Goal: Check status: Check status

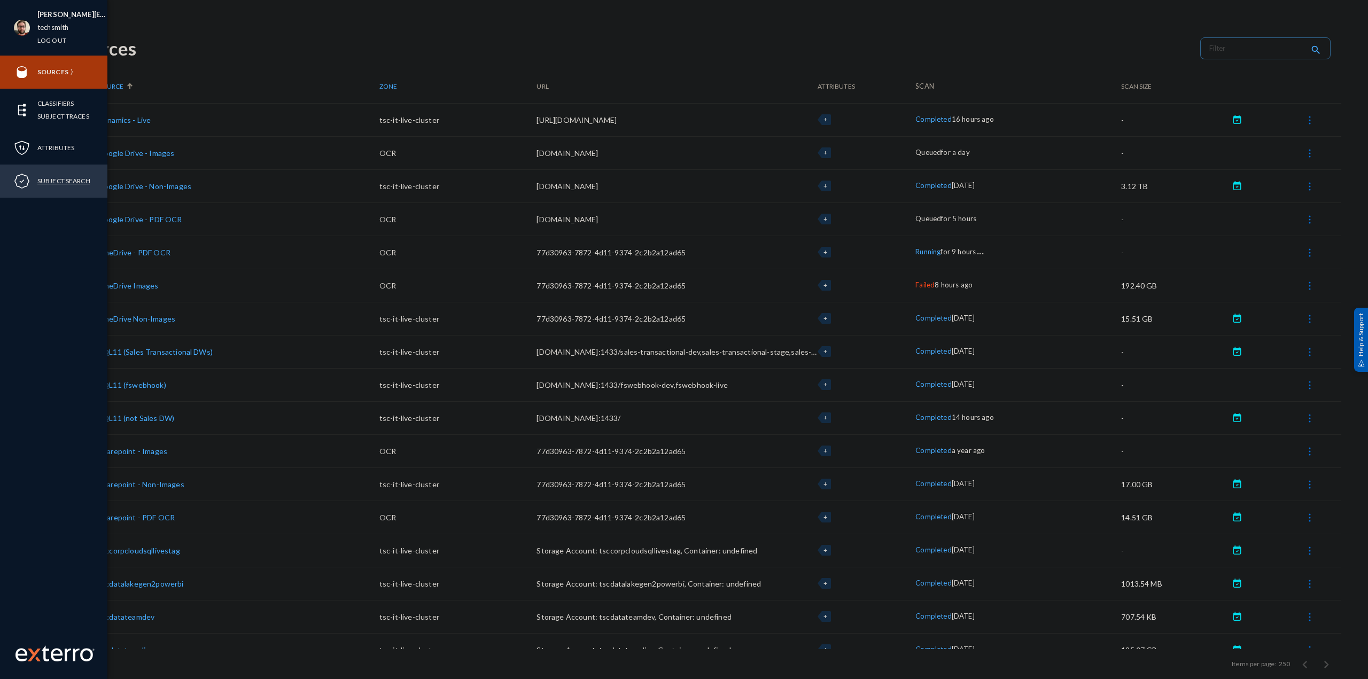
click at [70, 178] on link "Subject Search" at bounding box center [63, 181] width 53 height 12
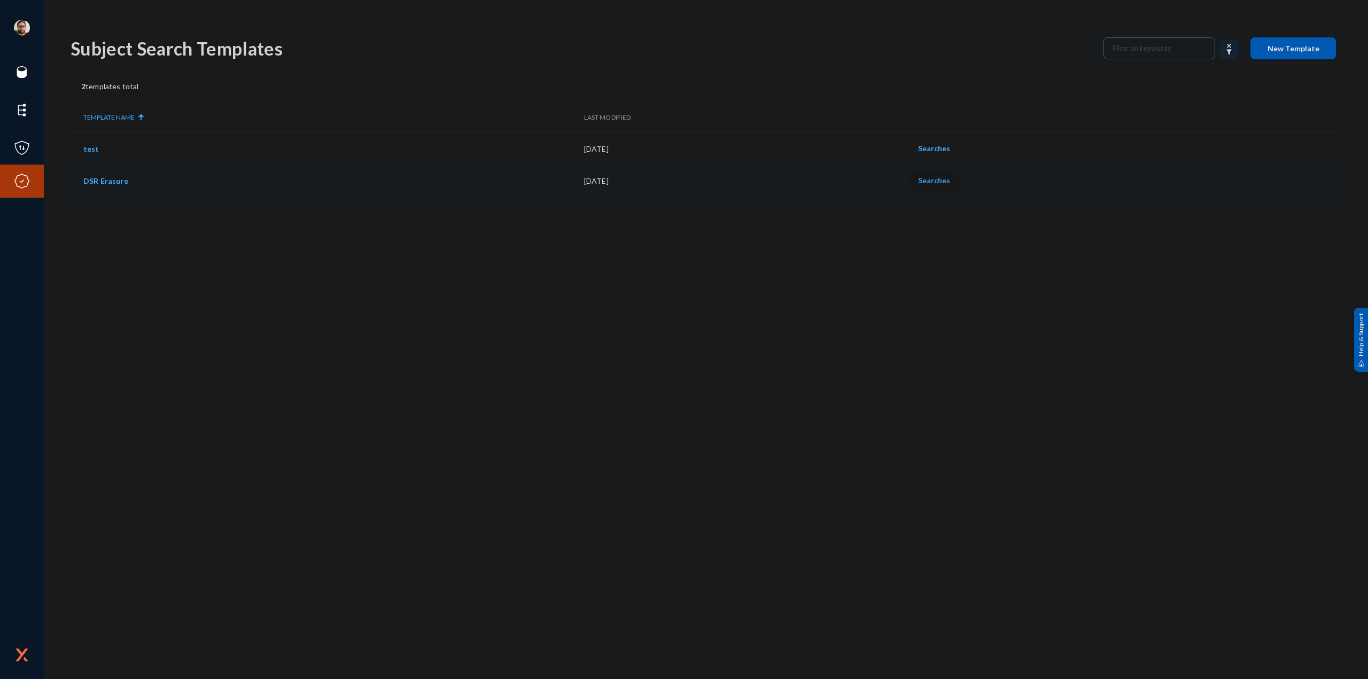
click at [950, 181] on span "Searches" at bounding box center [934, 180] width 32 height 9
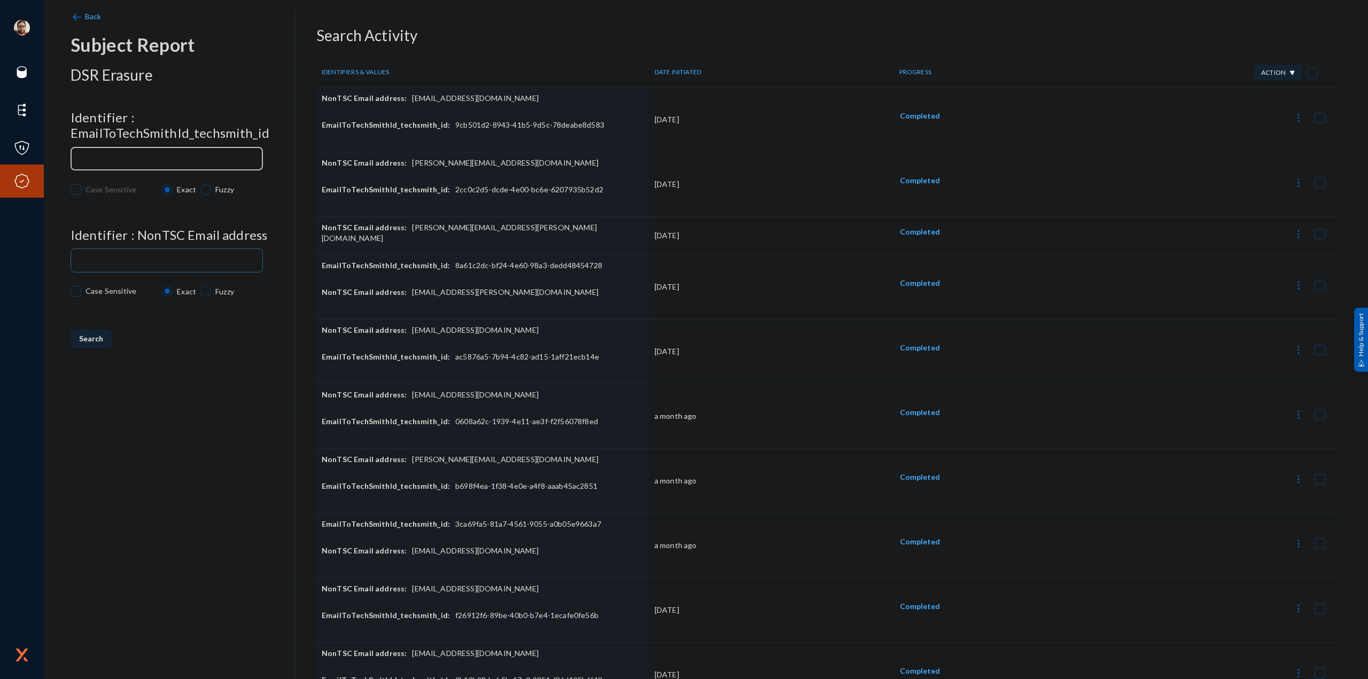
click at [146, 146] on div at bounding box center [166, 157] width 183 height 25
click at [169, 163] on input at bounding box center [169, 159] width 178 height 8
drag, startPoint x: 121, startPoint y: 258, endPoint x: 191, endPoint y: 262, distance: 70.6
click at [121, 257] on input at bounding box center [169, 261] width 178 height 8
click at [908, 121] on button "Completed" at bounding box center [919, 115] width 57 height 19
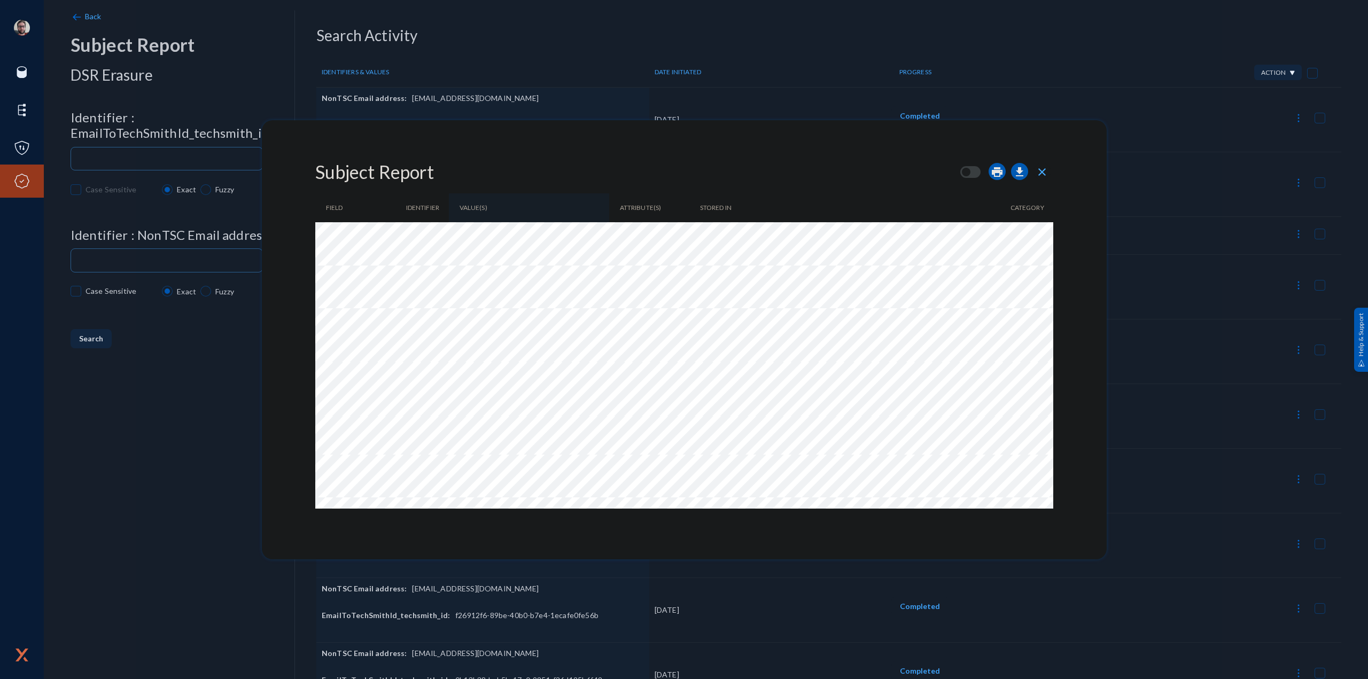
click at [834, 316] on div "FIELD IDENTIFIER VALUE(S) ATTRIBUTE(S) STORED IN CATEGORY" at bounding box center [684, 348] width 738 height 321
click at [1193, 323] on div at bounding box center [684, 339] width 1368 height 679
